Goal: Information Seeking & Learning: Learn about a topic

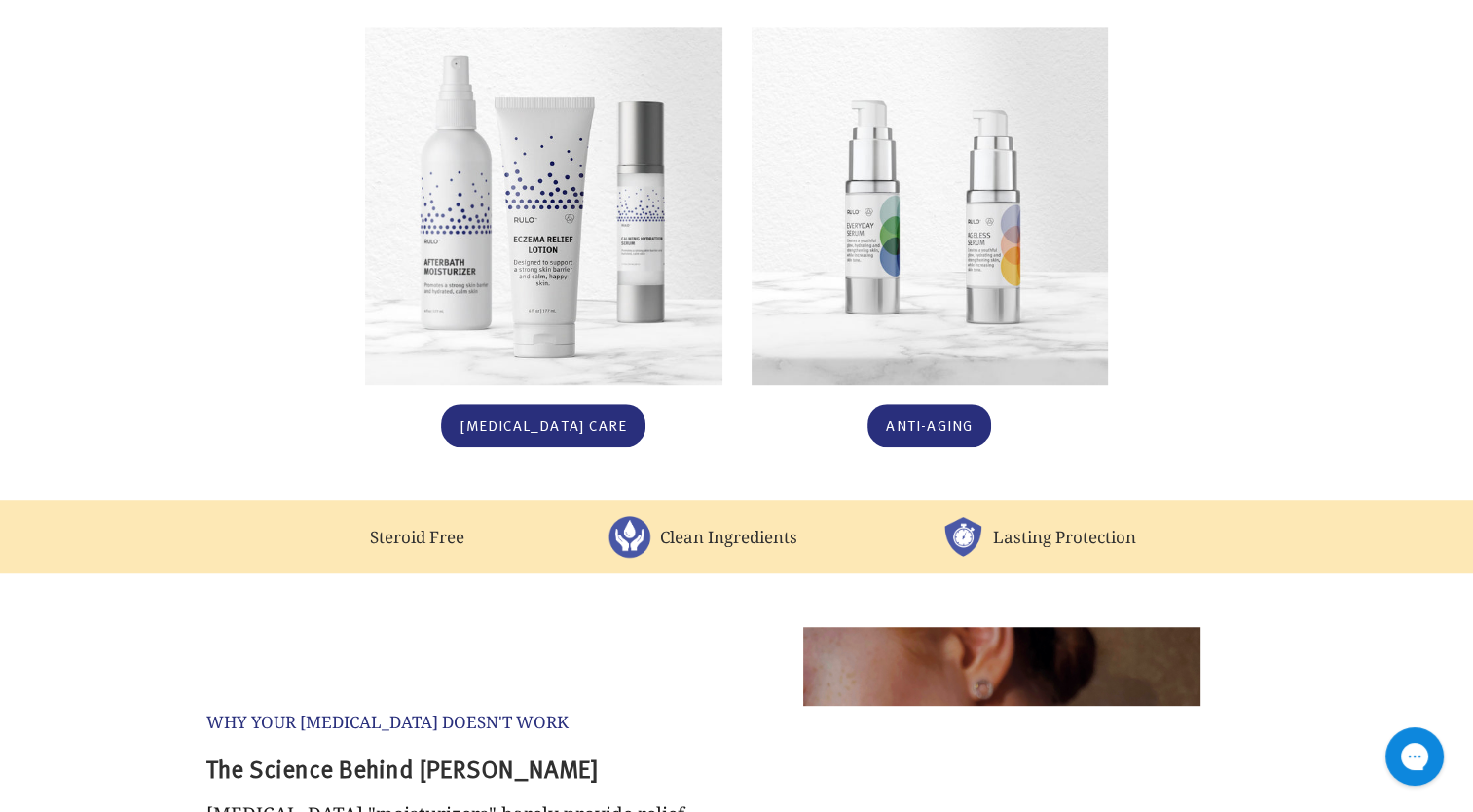
scroll to position [1265, 0]
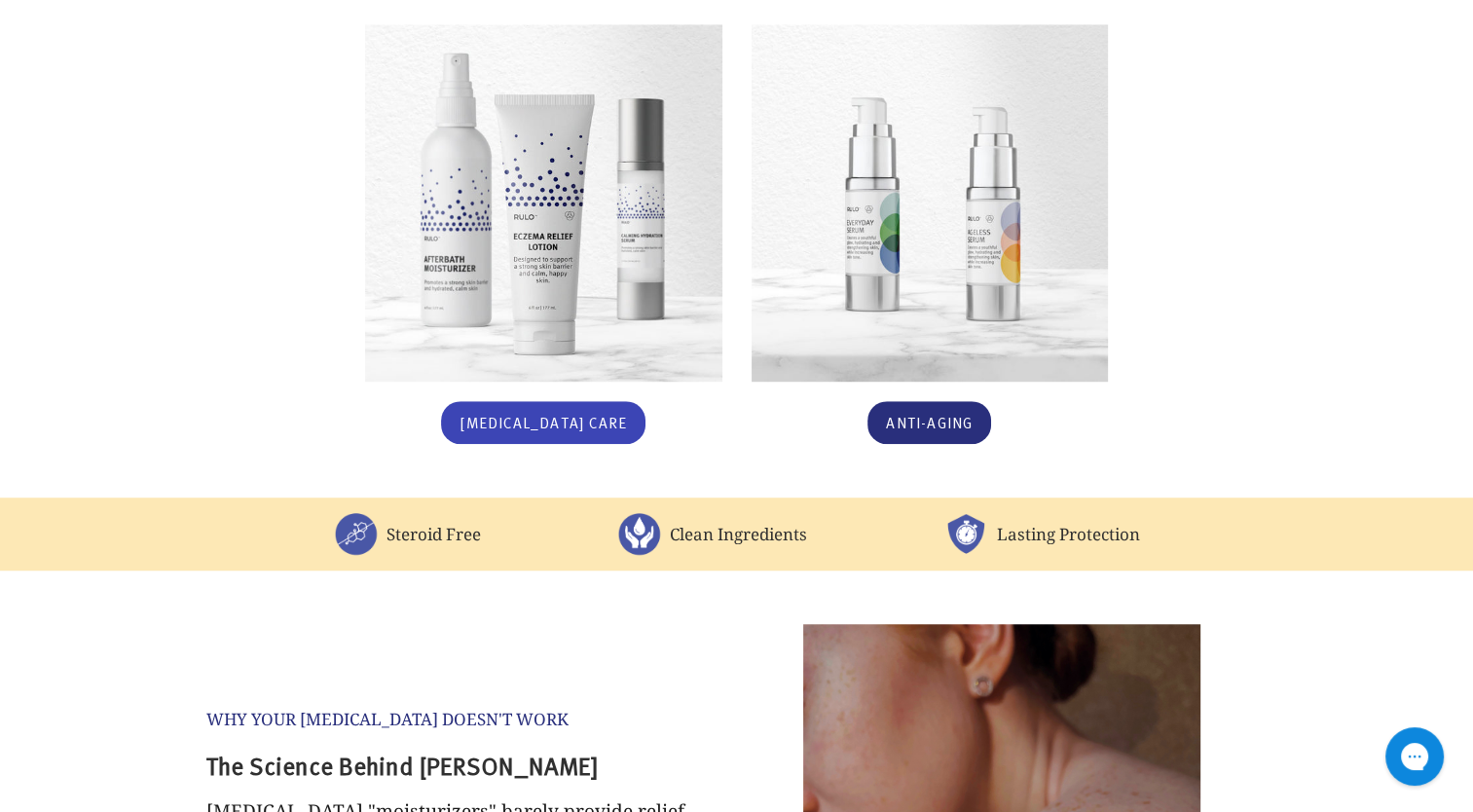
click at [565, 401] on link "[MEDICAL_DATA] Care" at bounding box center [543, 423] width 204 height 44
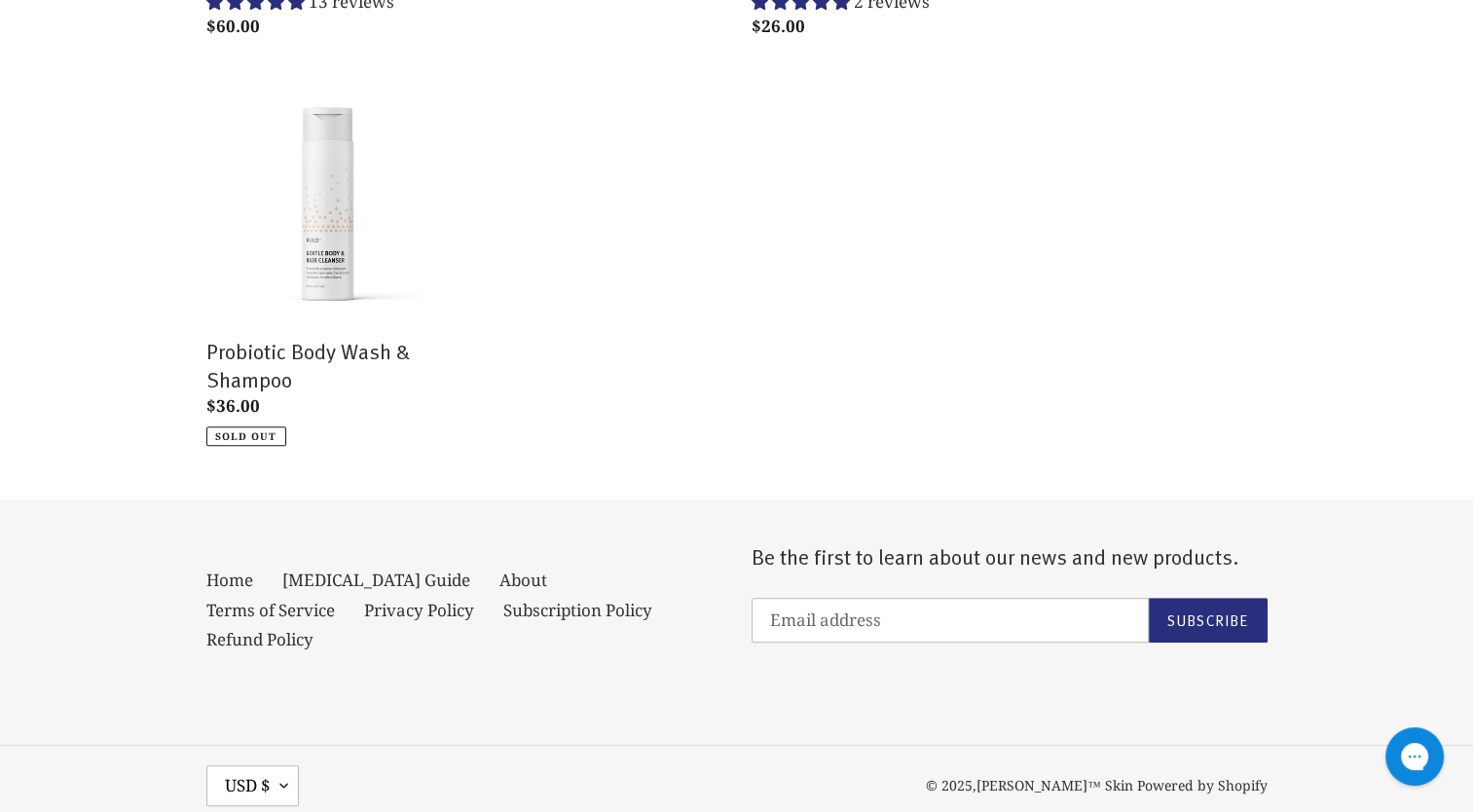
scroll to position [825, 0]
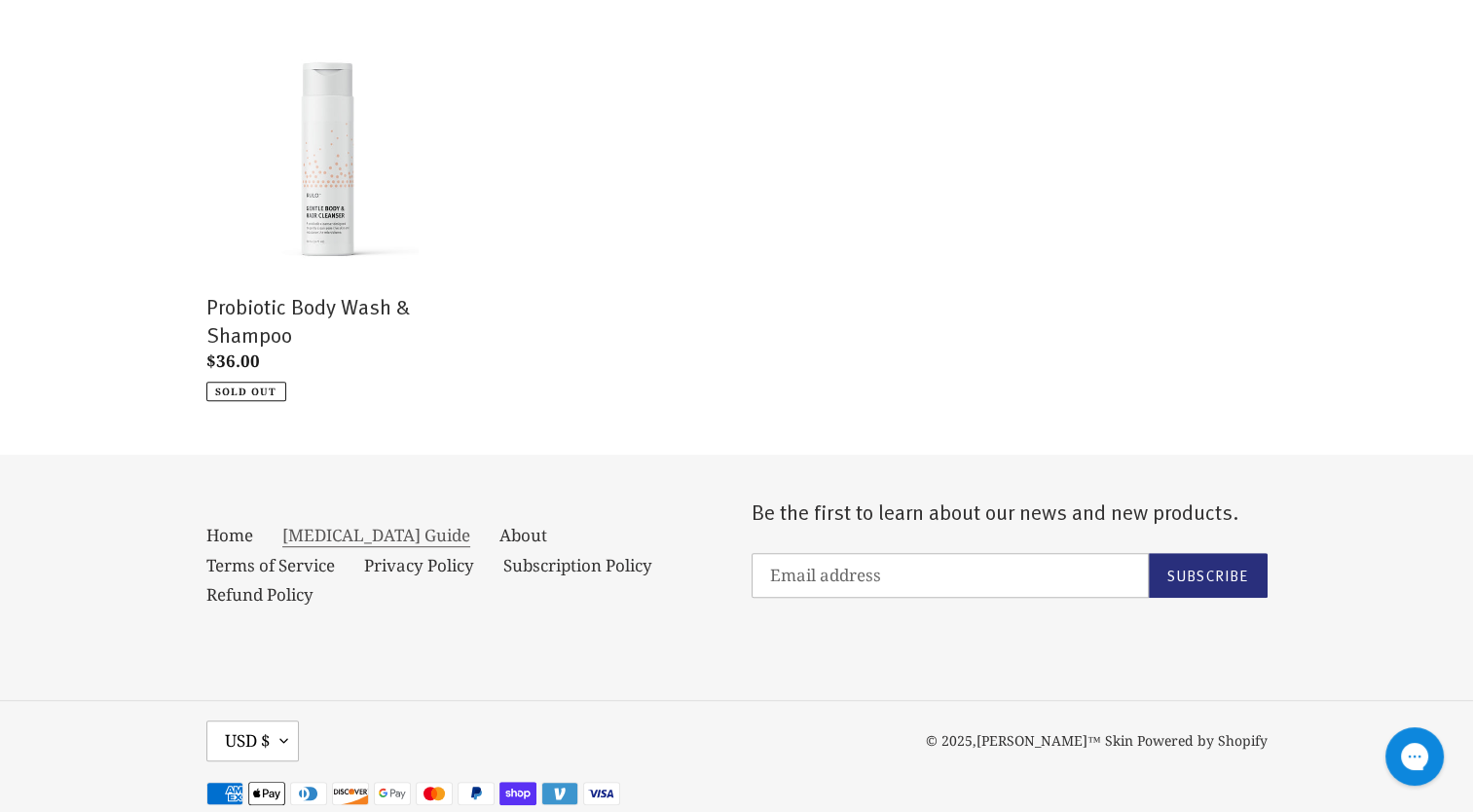
click at [307, 524] on link "[MEDICAL_DATA] Guide" at bounding box center [376, 535] width 188 height 23
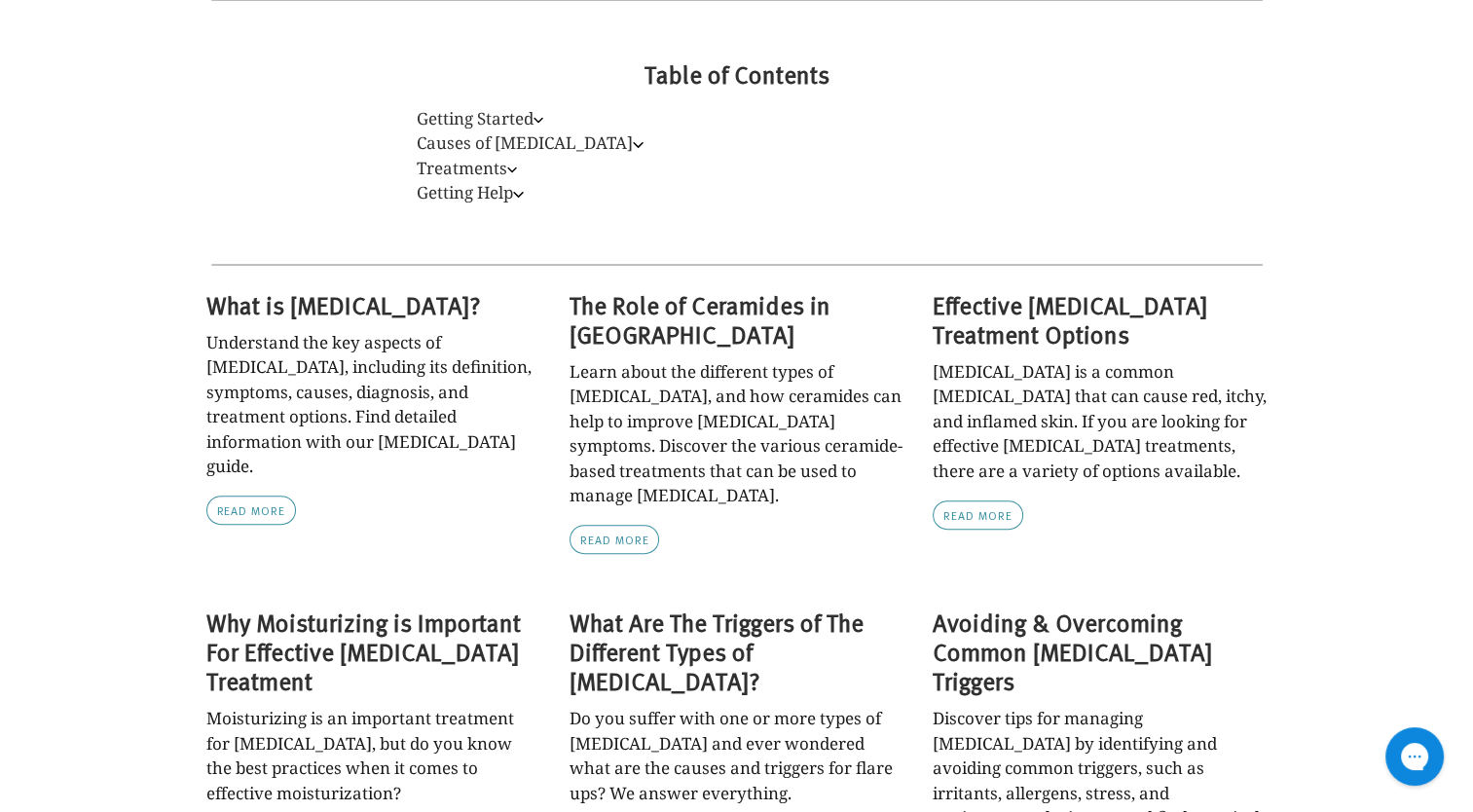
scroll to position [681, 0]
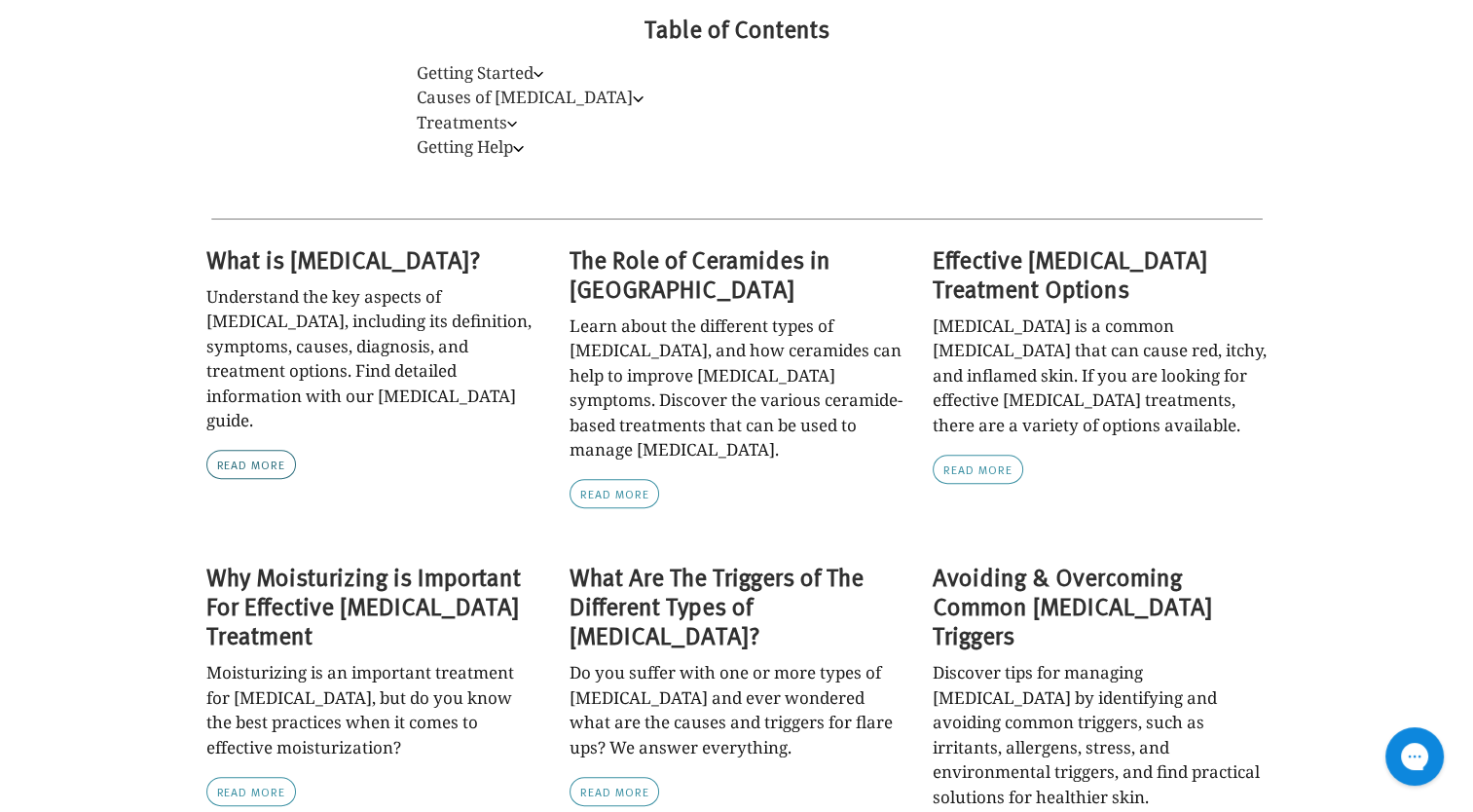
click at [262, 450] on link "Read more" at bounding box center [251, 464] width 91 height 29
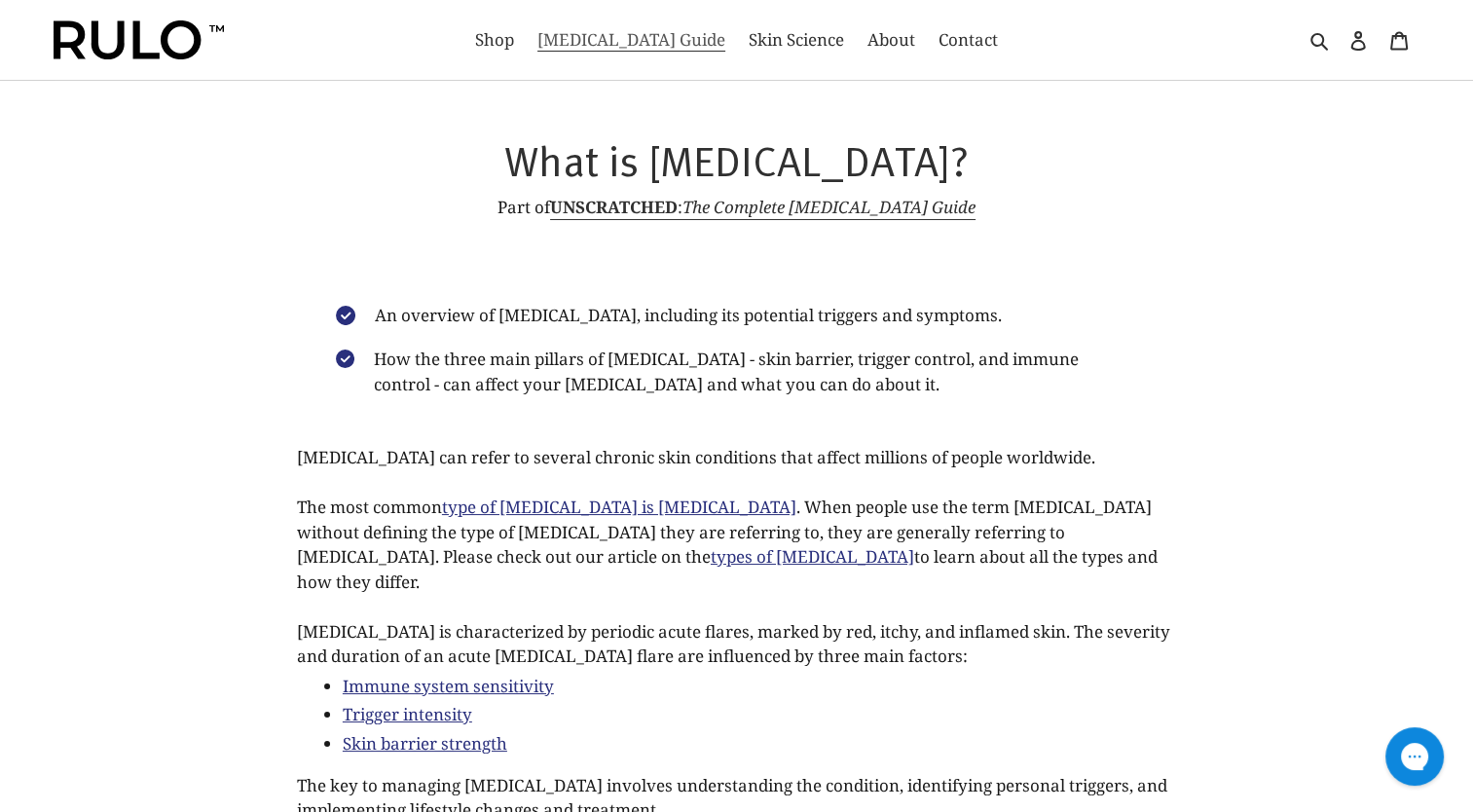
click at [613, 38] on span "[MEDICAL_DATA] Guide" at bounding box center [631, 39] width 188 height 23
